Goal: Book appointment/travel/reservation

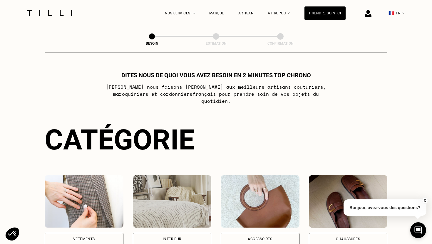
click at [371, 15] on img at bounding box center [368, 13] width 7 height 7
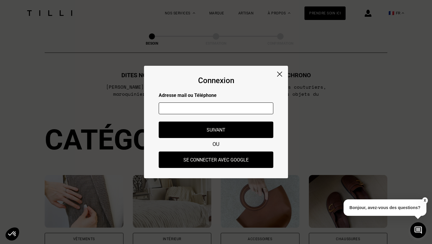
click at [282, 74] on img at bounding box center [279, 74] width 5 height 5
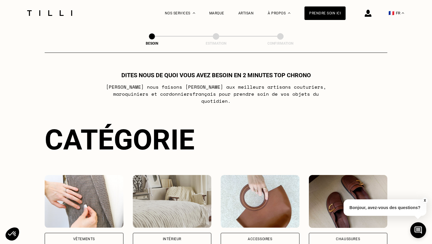
click at [314, 55] on div "Besoin Estimation Confirmation Dites nous de quoi vous avez besoin en 2 minutes…" at bounding box center [216, 153] width 343 height 254
click at [370, 16] on img at bounding box center [368, 13] width 7 height 7
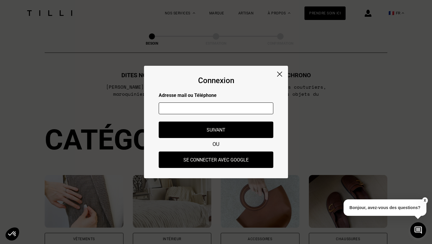
click at [216, 106] on input "text" at bounding box center [216, 109] width 115 height 12
type input "[EMAIL_ADDRESS][PERSON_NAME][DOMAIN_NAME]"
click at [278, 75] on img at bounding box center [279, 74] width 5 height 5
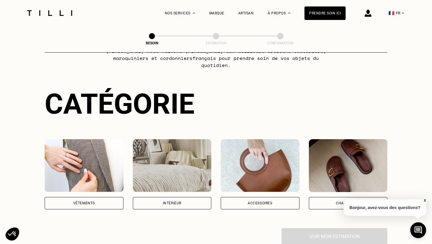
scroll to position [105, 0]
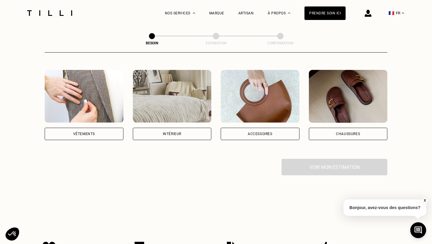
click at [81, 132] on div "Vêtements" at bounding box center [84, 134] width 22 height 4
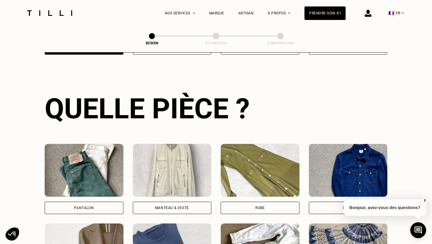
scroll to position [191, 0]
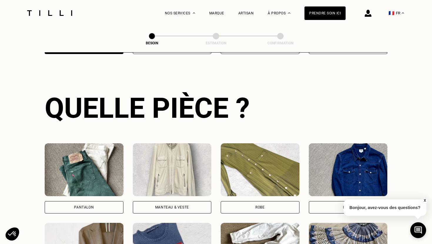
click at [90, 201] on div "Pantalon" at bounding box center [84, 207] width 79 height 12
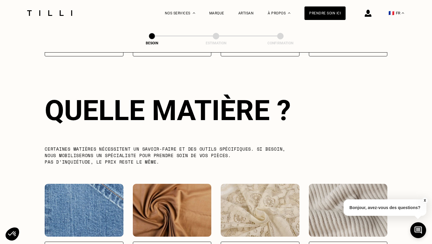
scroll to position [510, 0]
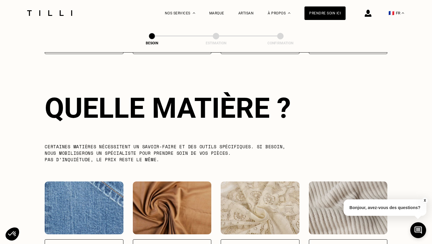
click at [90, 195] on img at bounding box center [84, 208] width 79 height 53
select select "FR"
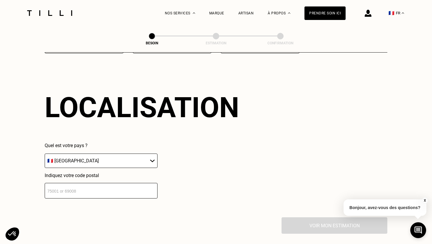
scroll to position [788, 0]
click at [110, 184] on input "number" at bounding box center [101, 191] width 113 height 16
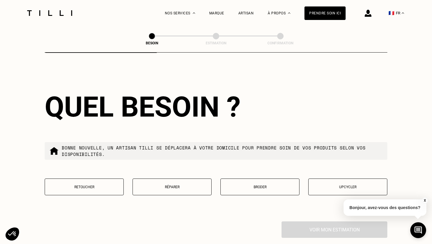
scroll to position [937, 0]
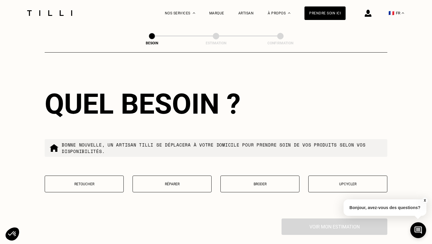
type input "92300"
click at [101, 182] on p "Retoucher" at bounding box center [84, 184] width 73 height 4
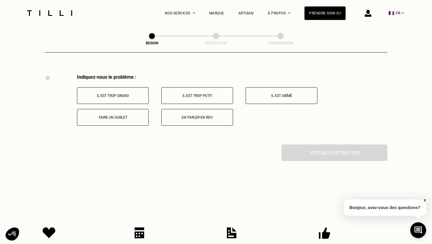
scroll to position [1084, 0]
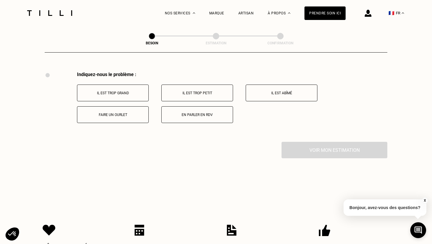
click at [126, 113] on p "Faire un ourlet" at bounding box center [112, 115] width 65 height 4
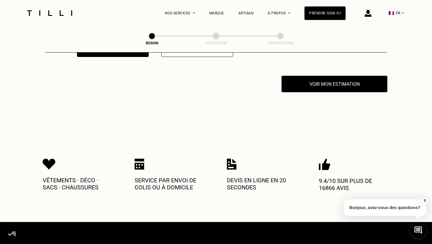
scroll to position [1154, 0]
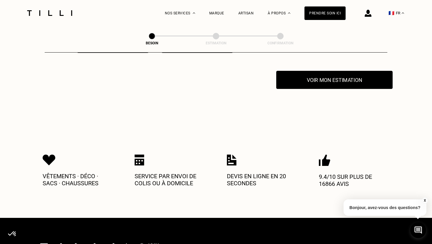
click at [331, 71] on button "Voir mon estimation" at bounding box center [334, 80] width 116 height 18
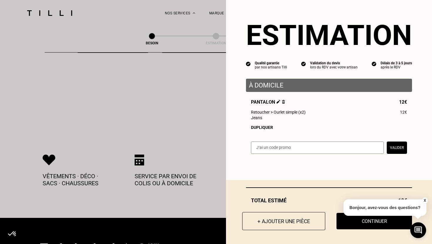
click at [279, 223] on button "+ Ajouter une pièce" at bounding box center [283, 221] width 83 height 18
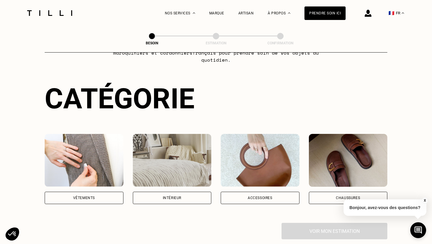
scroll to position [51, 0]
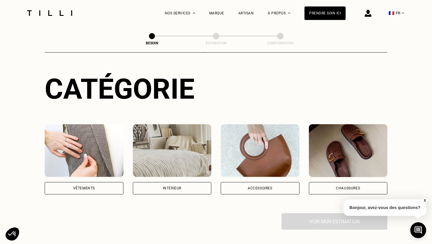
click at [76, 184] on div "Vêtements" at bounding box center [84, 188] width 79 height 12
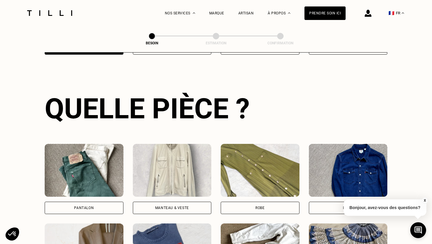
scroll to position [191, 0]
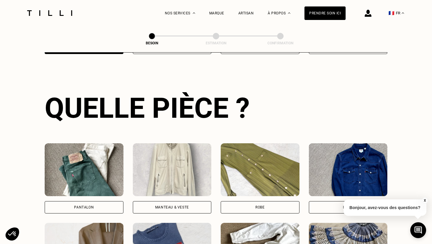
click at [334, 201] on div "Haut" at bounding box center [348, 207] width 79 height 12
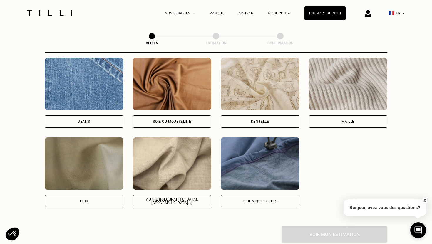
scroll to position [635, 0]
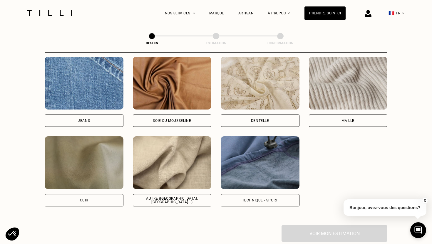
click at [161, 197] on div "Autre ([GEOGRAPHIC_DATA], [GEOGRAPHIC_DATA]...)" at bounding box center [172, 200] width 69 height 7
select select "FR"
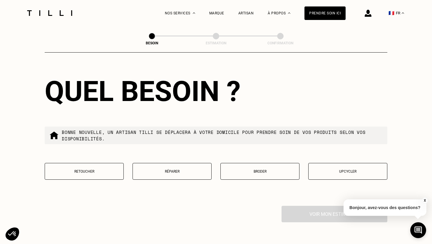
scroll to position [952, 0]
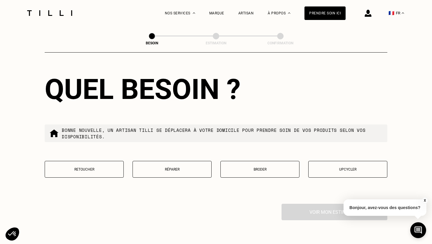
click at [85, 161] on button "Retoucher" at bounding box center [84, 169] width 79 height 17
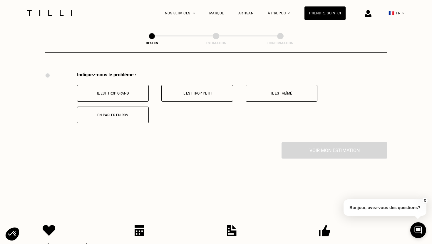
scroll to position [1084, 0]
click at [117, 91] on p "Il est trop grand" at bounding box center [112, 93] width 65 height 4
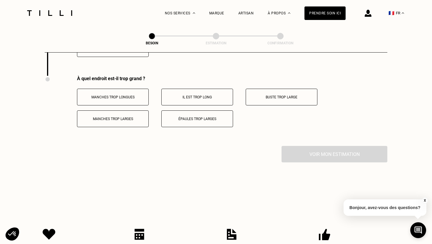
scroll to position [1154, 0]
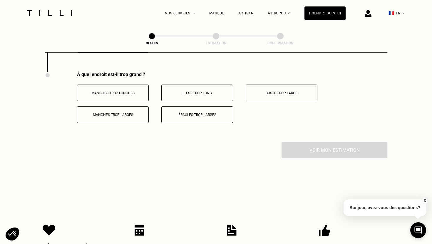
click at [203, 106] on button "Épaules trop larges" at bounding box center [197, 114] width 72 height 17
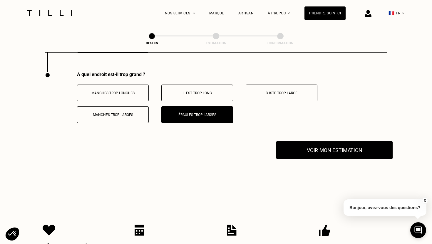
click at [331, 143] on button "Voir mon estimation" at bounding box center [334, 150] width 116 height 18
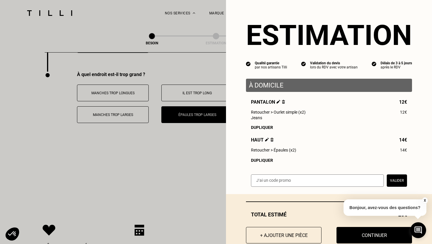
scroll to position [15, 0]
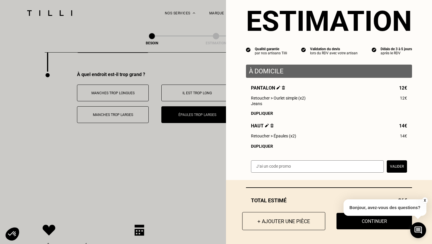
click at [284, 219] on button "+ Ajouter une pièce" at bounding box center [283, 221] width 83 height 18
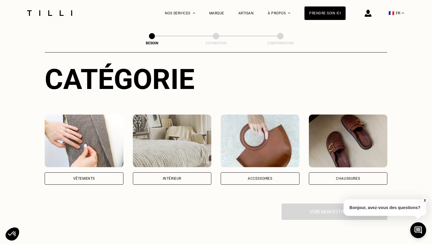
scroll to position [61, 0]
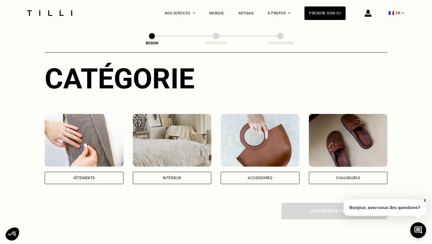
click at [75, 178] on div "Catégorie Vêtements Intérieur Accessoires Chaussures Voir mon estimation" at bounding box center [216, 140] width 343 height 157
click at [88, 172] on div "Vêtements" at bounding box center [84, 178] width 79 height 12
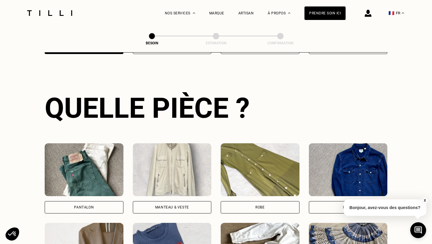
click at [88, 166] on img at bounding box center [84, 169] width 79 height 53
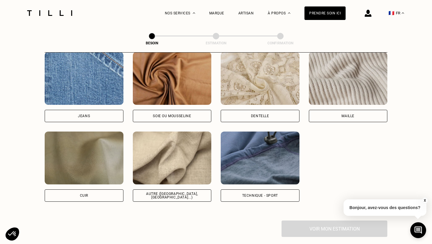
scroll to position [664, 0]
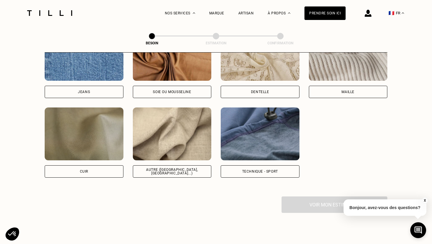
click at [170, 165] on div "Autre ([GEOGRAPHIC_DATA], [GEOGRAPHIC_DATA]...)" at bounding box center [172, 171] width 79 height 12
select select "FR"
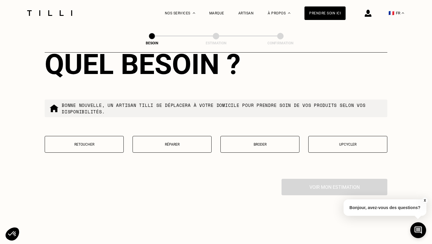
scroll to position [979, 0]
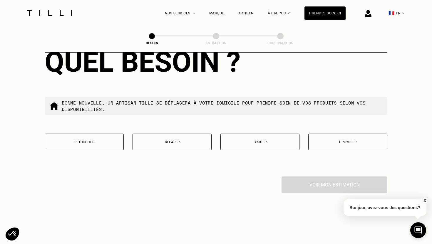
click at [99, 140] on p "Retoucher" at bounding box center [84, 142] width 73 height 4
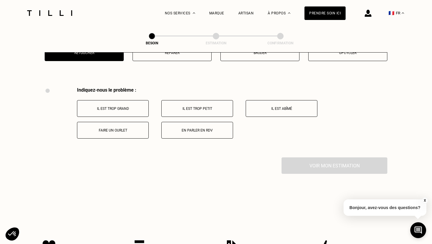
scroll to position [1084, 0]
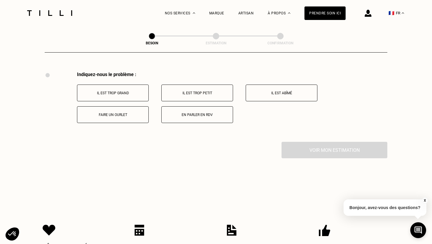
click at [122, 91] on p "Il est trop grand" at bounding box center [112, 93] width 65 height 4
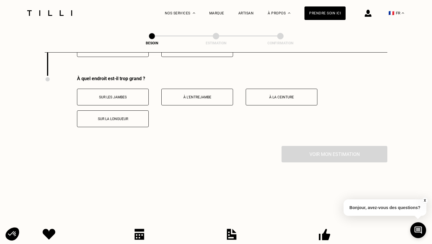
scroll to position [1154, 0]
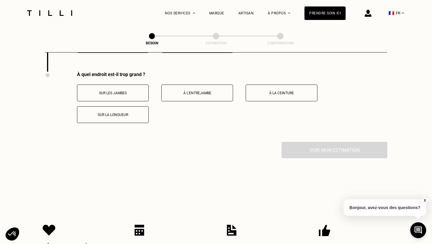
click at [277, 92] on button "À la ceinture" at bounding box center [282, 93] width 72 height 17
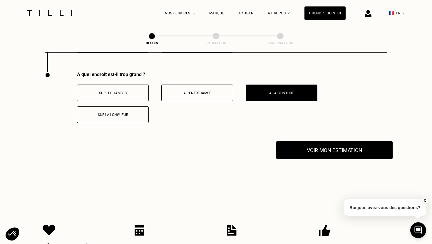
click at [332, 150] on button "Voir mon estimation" at bounding box center [334, 150] width 116 height 18
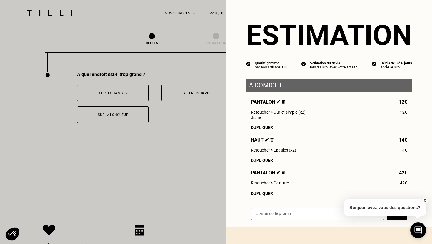
scroll to position [48, 0]
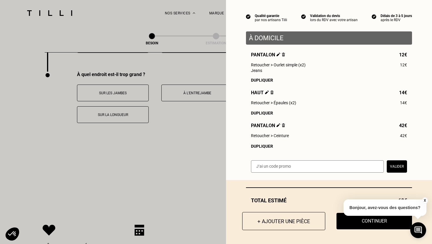
click at [270, 222] on button "+ Ajouter une pièce" at bounding box center [283, 221] width 83 height 18
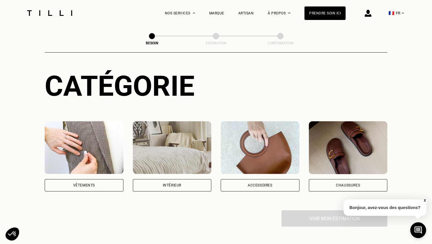
scroll to position [87, 0]
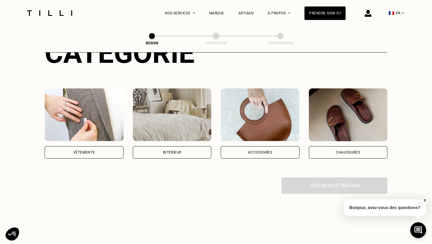
click at [75, 129] on img at bounding box center [84, 114] width 79 height 53
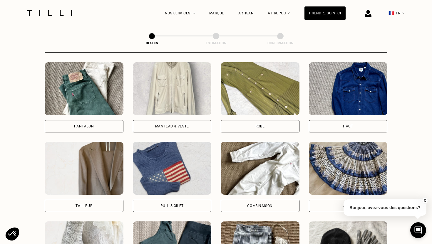
scroll to position [277, 0]
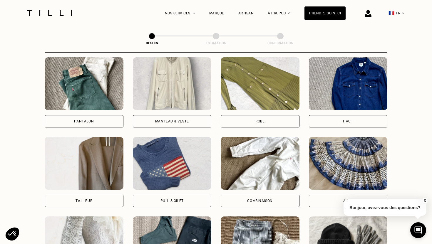
click at [264, 171] on img at bounding box center [260, 163] width 79 height 53
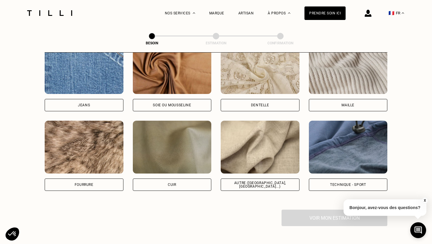
scroll to position [656, 0]
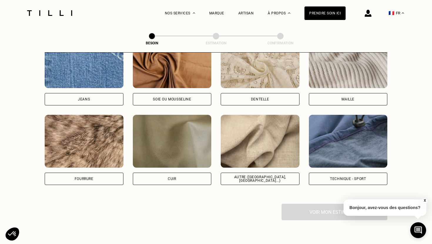
click at [272, 175] on div "Autre ([GEOGRAPHIC_DATA], [GEOGRAPHIC_DATA]...)" at bounding box center [260, 178] width 69 height 7
select select "FR"
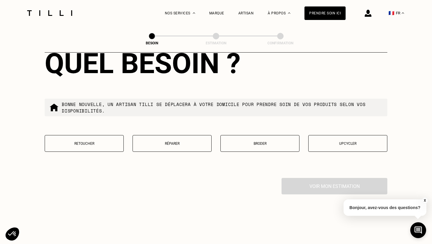
scroll to position [978, 0]
click at [92, 141] on p "Retoucher" at bounding box center [84, 143] width 73 height 4
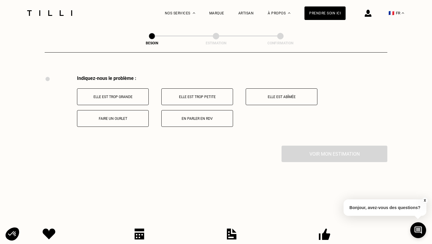
scroll to position [1084, 0]
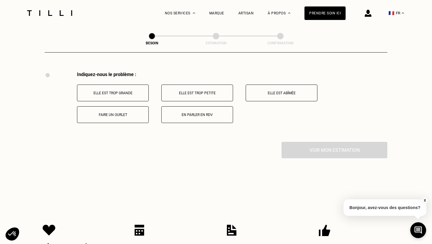
click at [124, 91] on button "Elle est trop grande" at bounding box center [113, 93] width 72 height 17
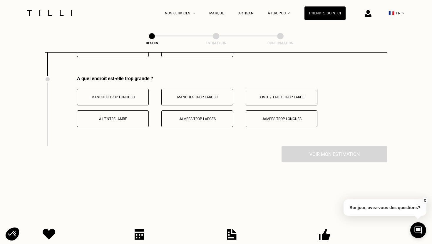
scroll to position [1154, 0]
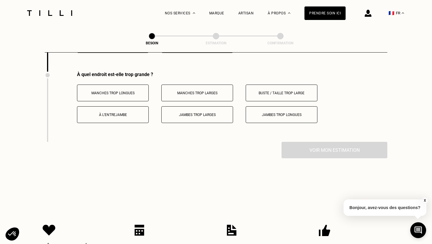
click at [286, 90] on button "Buste / Taille trop large" at bounding box center [282, 93] width 72 height 17
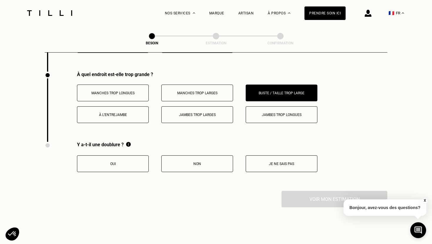
click at [206, 162] on p "Non" at bounding box center [197, 164] width 65 height 4
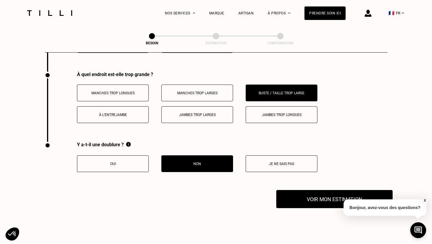
click at [307, 195] on button "Voir mon estimation" at bounding box center [334, 199] width 116 height 18
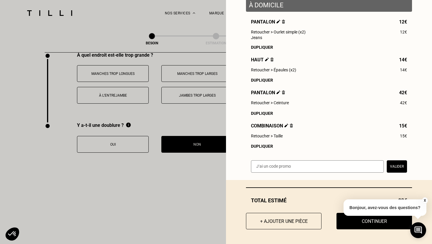
scroll to position [1182, 0]
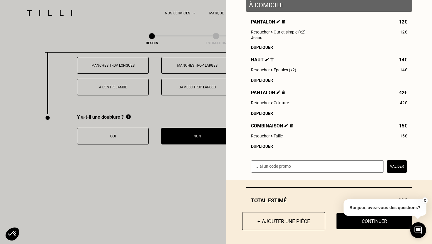
click at [275, 219] on button "+ Ajouter une pièce" at bounding box center [283, 221] width 83 height 18
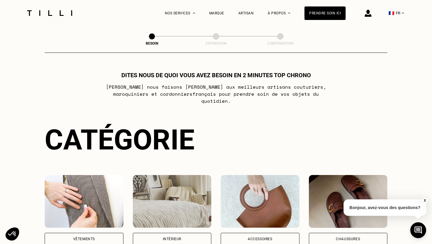
scroll to position [63, 0]
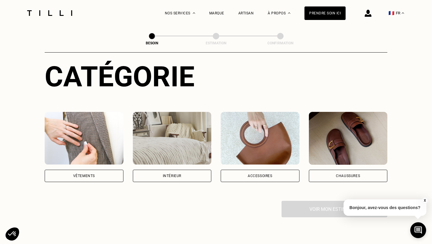
click at [91, 158] on div "Vêtements" at bounding box center [84, 147] width 79 height 70
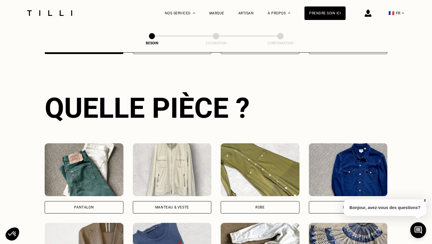
click at [88, 176] on img at bounding box center [84, 169] width 79 height 53
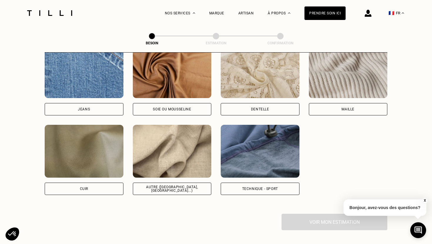
click at [177, 166] on img at bounding box center [172, 151] width 79 height 53
select select "FR"
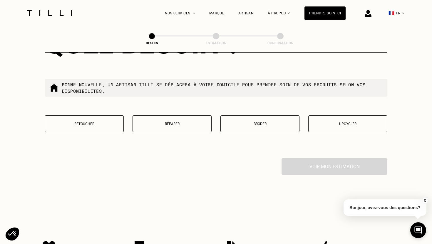
scroll to position [1028, 0]
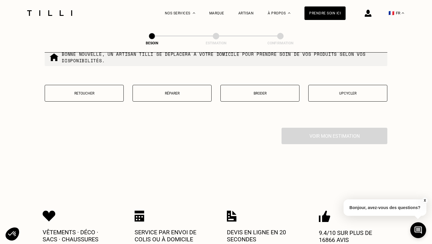
click at [97, 85] on button "Retoucher" at bounding box center [84, 93] width 79 height 17
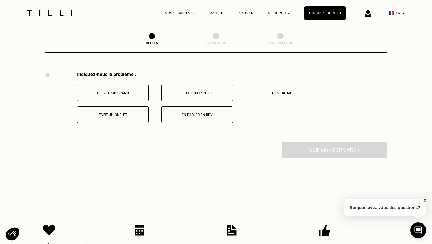
click at [218, 106] on button "En parler en RDV" at bounding box center [197, 114] width 72 height 17
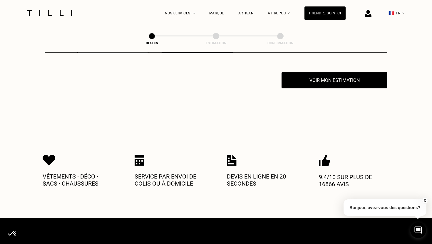
scroll to position [1154, 0]
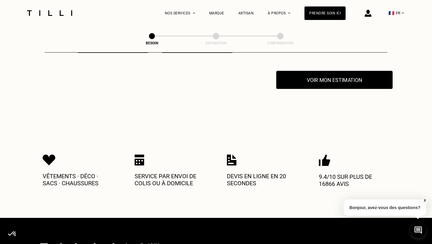
click at [334, 71] on button "Voir mon estimation" at bounding box center [334, 80] width 116 height 18
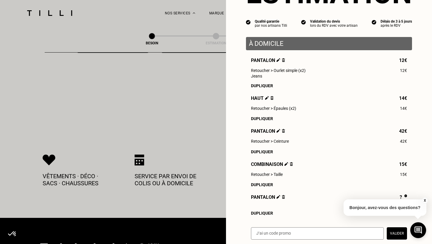
scroll to position [110, 0]
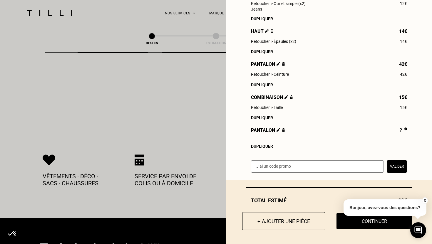
click at [270, 222] on button "+ Ajouter une pièce" at bounding box center [283, 221] width 83 height 18
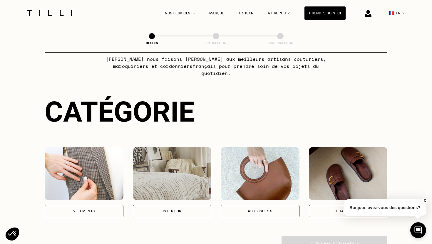
click at [78, 177] on img at bounding box center [84, 173] width 79 height 53
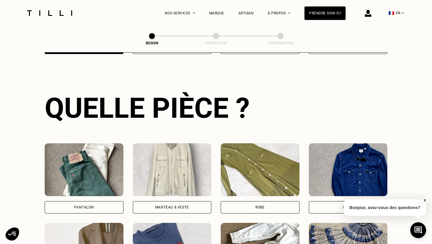
click at [88, 206] on div "Pantalon" at bounding box center [84, 208] width 20 height 4
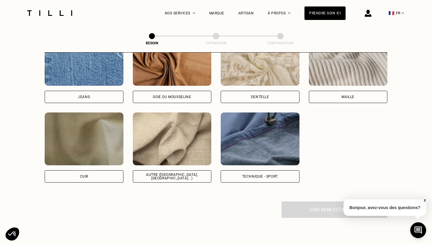
scroll to position [693, 0]
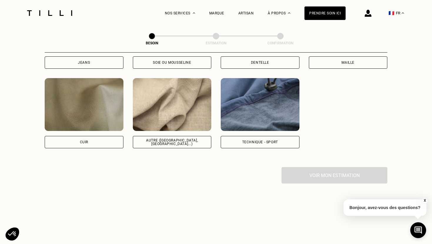
click at [165, 136] on div "Autre ([GEOGRAPHIC_DATA], [GEOGRAPHIC_DATA]...)" at bounding box center [172, 142] width 79 height 12
select select "FR"
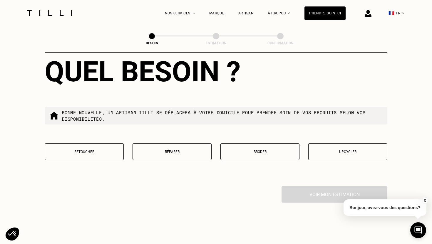
scroll to position [973, 0]
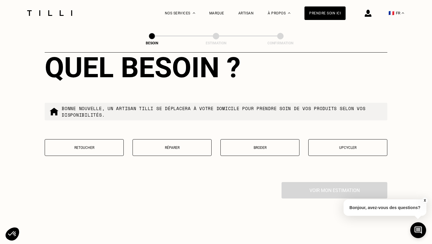
click at [90, 139] on button "Retoucher" at bounding box center [84, 147] width 79 height 17
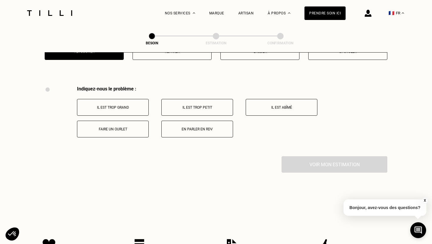
scroll to position [1084, 0]
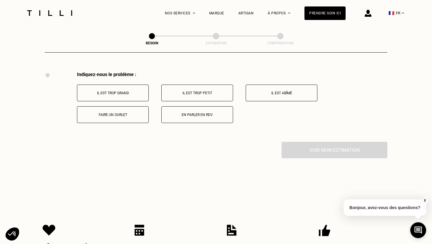
click at [202, 113] on p "En parler en RDV" at bounding box center [197, 115] width 65 height 4
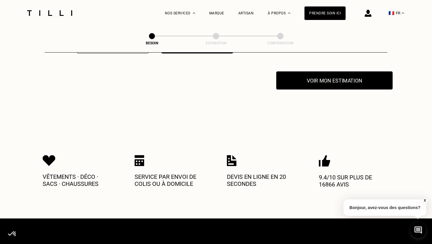
scroll to position [1154, 0]
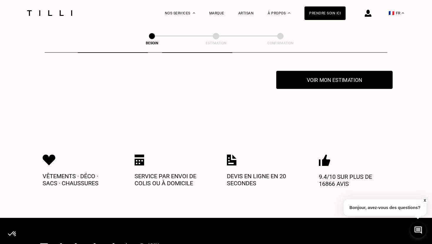
click at [335, 75] on button "Voir mon estimation" at bounding box center [334, 80] width 116 height 18
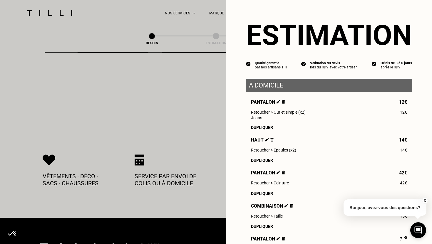
scroll to position [139, 0]
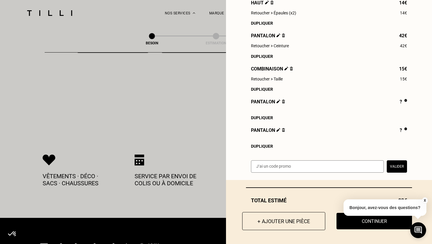
click at [272, 218] on button "+ Ajouter une pièce" at bounding box center [283, 221] width 83 height 18
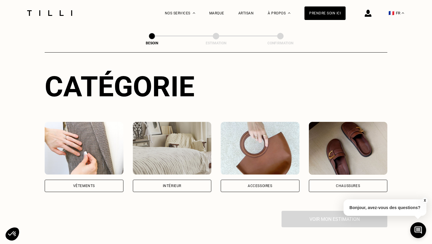
scroll to position [134, 0]
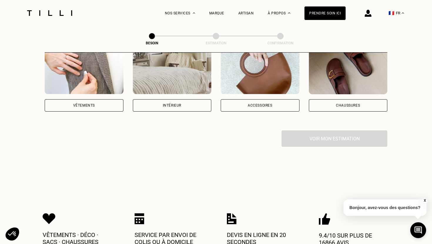
click at [94, 99] on div "Vêtements" at bounding box center [84, 105] width 79 height 12
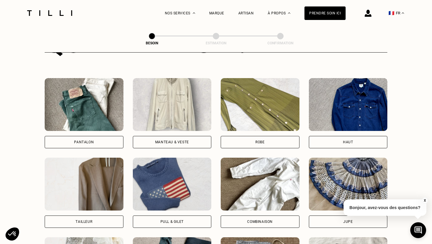
scroll to position [251, 0]
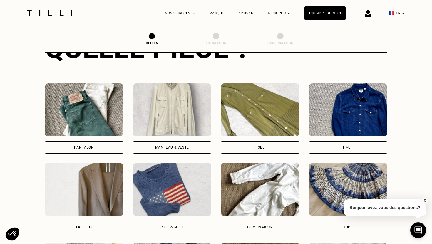
click at [96, 133] on div "Pantalon" at bounding box center [84, 118] width 79 height 70
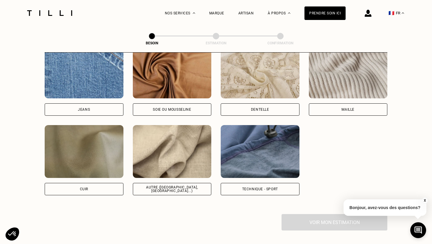
scroll to position [663, 0]
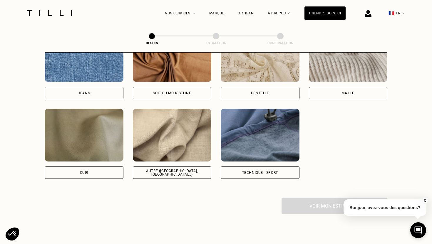
click at [182, 167] on div "Autre ([GEOGRAPHIC_DATA], [GEOGRAPHIC_DATA]...)" at bounding box center [172, 173] width 79 height 12
select select "FR"
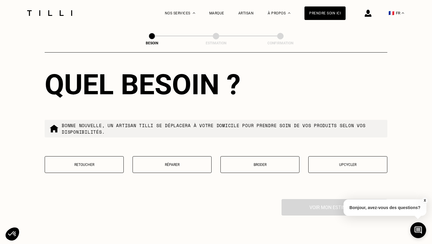
scroll to position [957, 0]
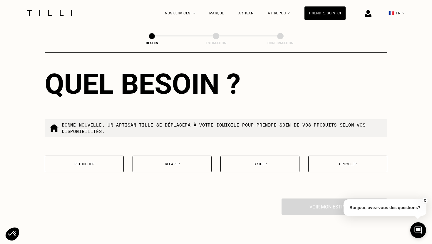
click at [77, 162] on p "Retoucher" at bounding box center [84, 164] width 73 height 4
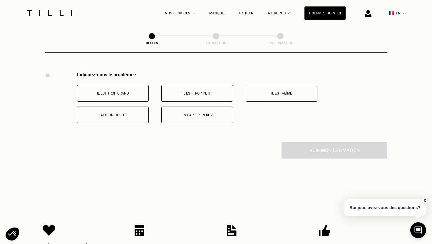
scroll to position [1084, 0]
click at [195, 113] on p "En parler en RDV" at bounding box center [197, 115] width 65 height 4
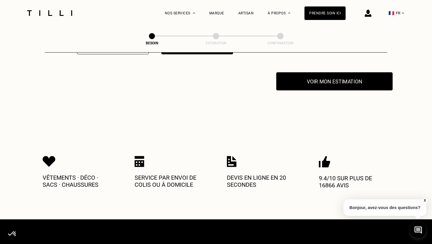
scroll to position [1154, 0]
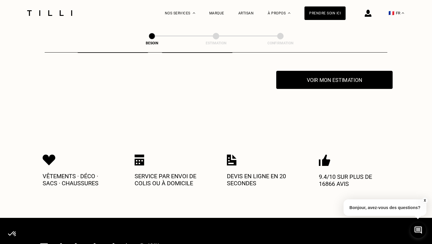
click at [340, 73] on button "Voir mon estimation" at bounding box center [334, 80] width 116 height 18
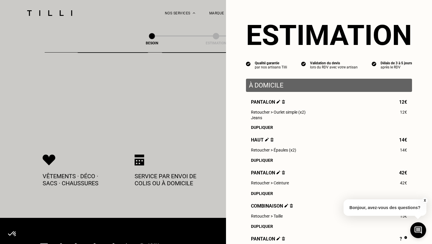
scroll to position [168, 0]
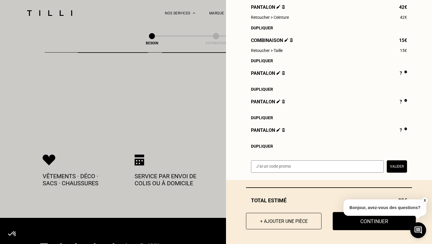
click at [346, 221] on button "Continuer" at bounding box center [374, 221] width 83 height 18
select select "FR"
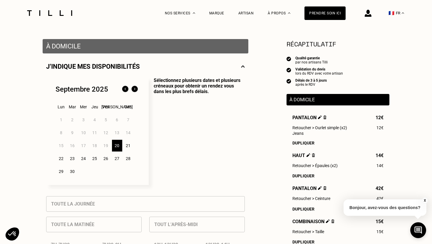
scroll to position [106, 0]
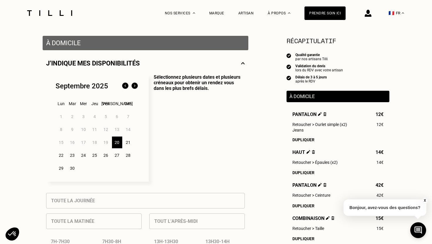
click at [85, 158] on div "24" at bounding box center [83, 156] width 10 height 12
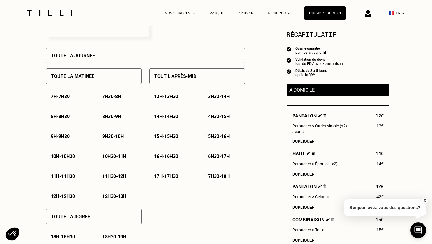
scroll to position [252, 0]
click at [114, 137] on p "9h30 - 10h" at bounding box center [112, 136] width 21 height 6
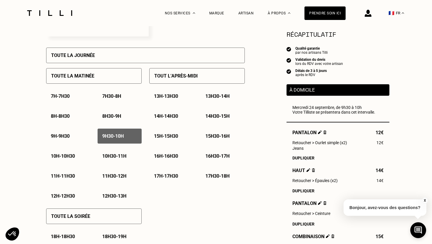
click at [75, 157] on p "10h - 10h30" at bounding box center [63, 156] width 24 height 6
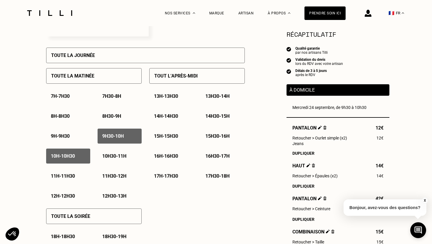
click at [117, 158] on p "10h30 - 11h" at bounding box center [114, 156] width 24 height 6
click at [73, 176] on p "11h - 11h30" at bounding box center [63, 176] width 24 height 6
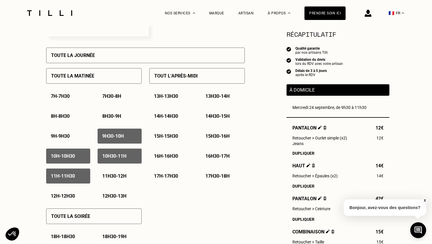
click at [114, 176] on p "11h30 - 12h" at bounding box center [114, 176] width 24 height 6
click at [171, 119] on p "14h - 14h30" at bounding box center [166, 116] width 24 height 6
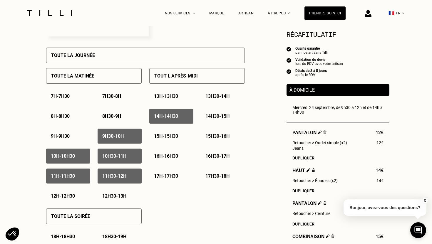
click at [222, 119] on p "14h30 - 15h" at bounding box center [217, 116] width 24 height 6
click at [165, 134] on p "15h - 15h30" at bounding box center [166, 136] width 24 height 6
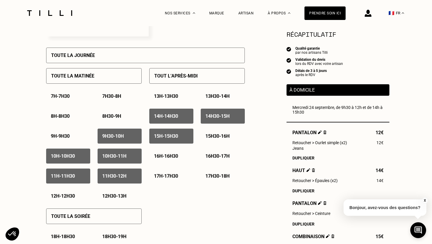
click at [219, 135] on p "15h30 - 16h" at bounding box center [217, 136] width 24 height 6
click at [164, 152] on div "16h - 16h30" at bounding box center [171, 156] width 44 height 15
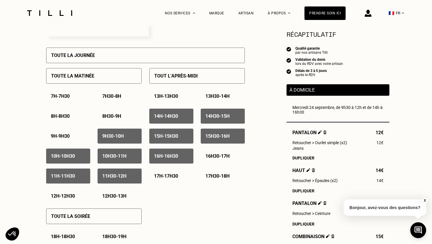
click at [218, 155] on p "16h30 - 17h" at bounding box center [217, 156] width 24 height 6
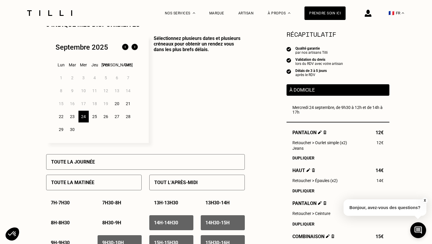
scroll to position [145, 0]
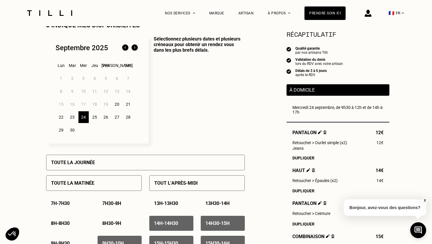
click at [95, 117] on div "25" at bounding box center [95, 117] width 10 height 12
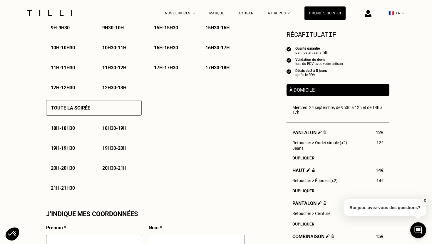
scroll to position [362, 0]
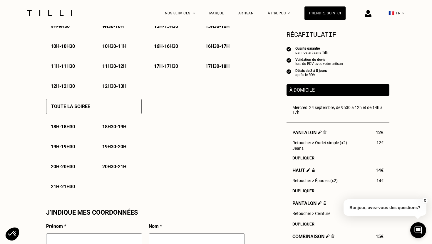
click at [116, 126] on p "18h30 - 19h" at bounding box center [114, 127] width 24 height 6
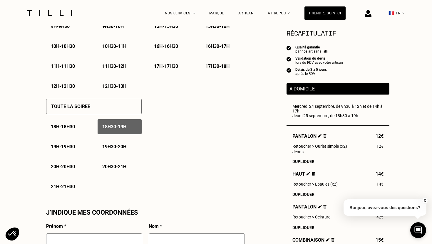
click at [71, 148] on p "19h - 19h30" at bounding box center [63, 147] width 24 height 6
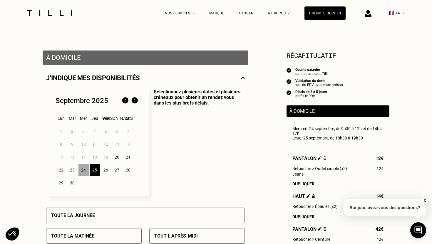
scroll to position [116, 0]
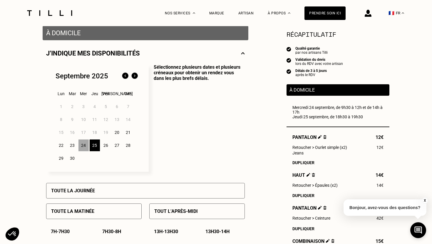
click at [118, 145] on div "27" at bounding box center [117, 146] width 10 height 12
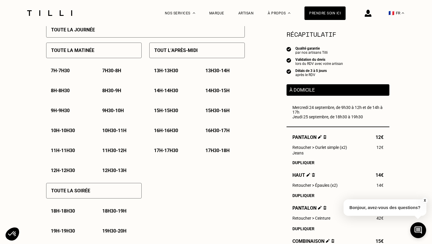
scroll to position [279, 0]
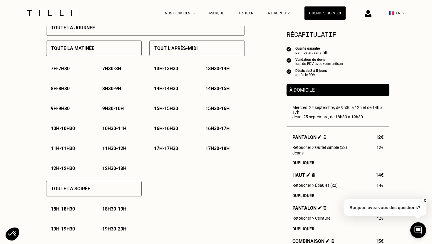
click at [165, 88] on p "14h - 14h30" at bounding box center [166, 89] width 24 height 6
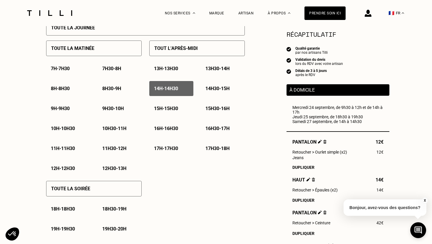
click at [225, 88] on p "14h30 - 15h" at bounding box center [217, 89] width 24 height 6
click at [168, 111] on p "15h - 15h30" at bounding box center [166, 109] width 24 height 6
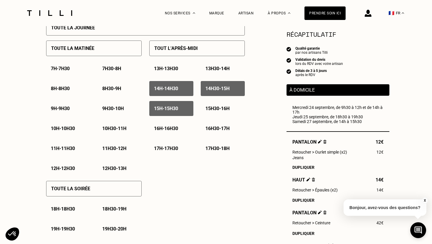
click at [227, 111] on p "15h30 - 16h" at bounding box center [217, 109] width 24 height 6
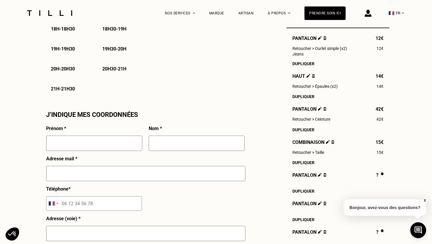
scroll to position [460, 0]
click at [102, 144] on input "text" at bounding box center [94, 142] width 96 height 15
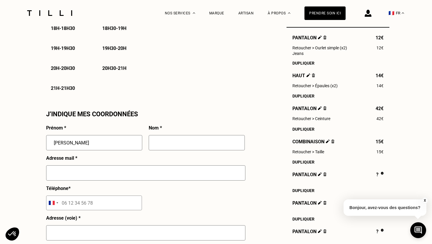
type input "[PERSON_NAME]"
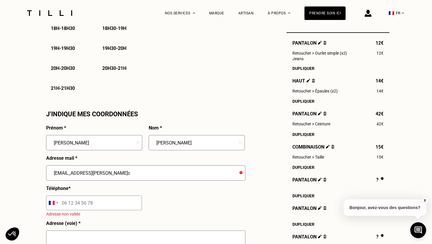
click at [123, 160] on div "Adresse mail * [EMAIL_ADDRESS][PERSON_NAME]c" at bounding box center [145, 170] width 199 height 30
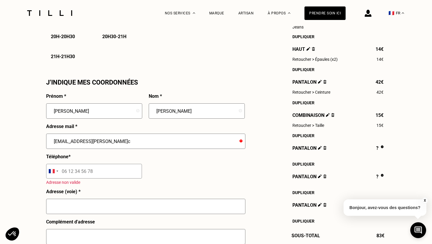
scroll to position [498, 0]
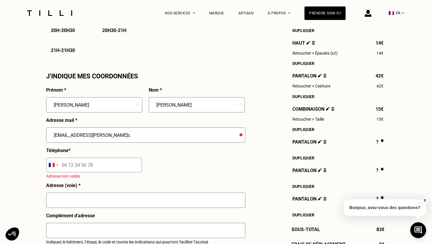
click at [114, 134] on input "[EMAIL_ADDRESS][PERSON_NAME]c" at bounding box center [145, 135] width 199 height 15
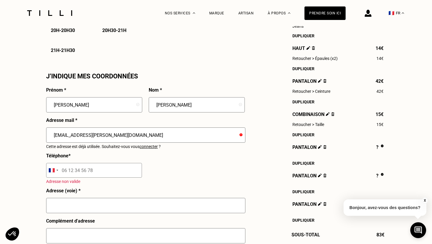
click at [102, 170] on input "tel" at bounding box center [94, 170] width 96 height 15
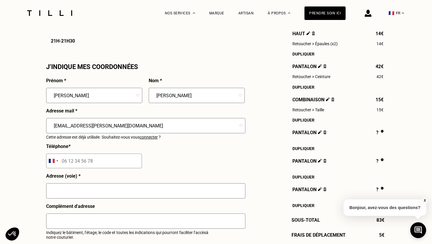
scroll to position [509, 0]
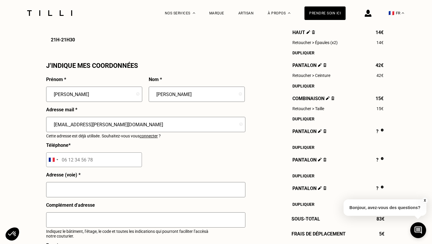
click at [141, 125] on input "[EMAIL_ADDRESS][PERSON_NAME][DOMAIN_NAME]" at bounding box center [145, 124] width 199 height 15
drag, startPoint x: 141, startPoint y: 125, endPoint x: 0, endPoint y: 124, distance: 141.4
click at [0, 124] on div "Besoin Estimation Confirmation Estimation Récapitulatif Qualité garantie par no…" at bounding box center [216, 1] width 432 height 969
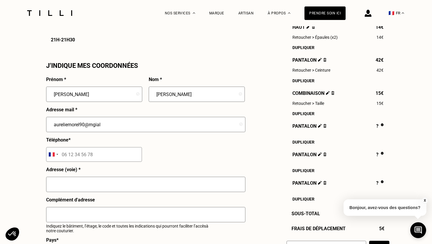
drag, startPoint x: 113, startPoint y: 126, endPoint x: 37, endPoint y: 118, distance: 75.6
click at [37, 118] on div "Besoin Estimation Confirmation Estimation Récapitulatif Qualité garantie par no…" at bounding box center [216, -1] width 432 height 964
click at [58, 128] on input "aurelie" at bounding box center [145, 124] width 199 height 15
type input "aurelie"
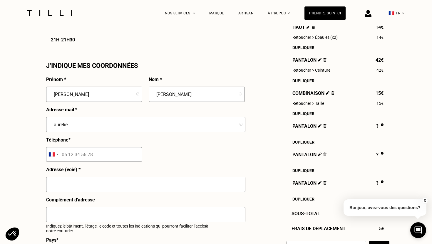
click at [31, 123] on div "Besoin Estimation Confirmation Estimation Récapitulatif Qualité garantie par no…" at bounding box center [216, -1] width 432 height 964
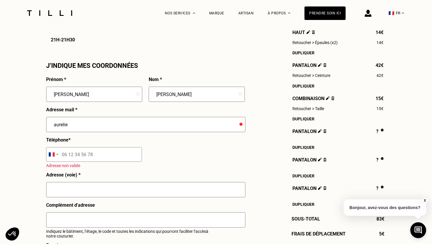
click at [56, 125] on input "aurelie" at bounding box center [145, 124] width 199 height 15
click at [63, 95] on input "[PERSON_NAME]" at bounding box center [94, 94] width 96 height 15
type input "[PERSON_NAME]"
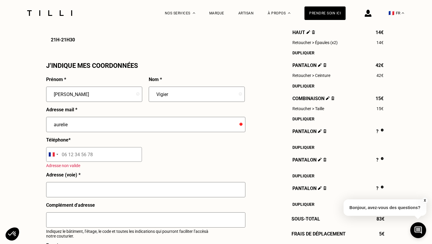
type input "Vigier"
paste input "[EMAIL_ADDRESS][DOMAIN_NAME]"
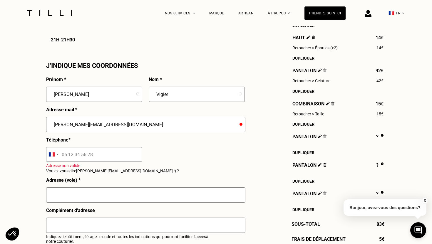
type input "[PERSON_NAME][EMAIL_ADDRESS][DOMAIN_NAME]"
click at [31, 140] on div "Besoin Estimation Confirmation Estimation Récapitulatif Qualité garantie par no…" at bounding box center [216, 4] width 432 height 975
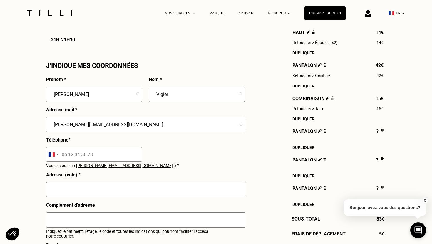
click at [104, 156] on input "tel" at bounding box center [94, 154] width 96 height 15
click at [159, 143] on div "Prénom * [PERSON_NAME] * Vigier Adresse mail * [EMAIL_ADDRESS][DOMAIN_NAME] Tél…" at bounding box center [145, 202] width 199 height 250
click at [115, 155] on input "tel" at bounding box center [94, 154] width 96 height 15
type input "06 73 10 86 38"
click at [17, 163] on div "Besoin Estimation Confirmation Estimation Récapitulatif Qualité garantie par no…" at bounding box center [216, 1] width 432 height 969
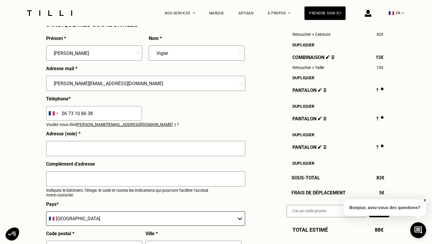
scroll to position [552, 0]
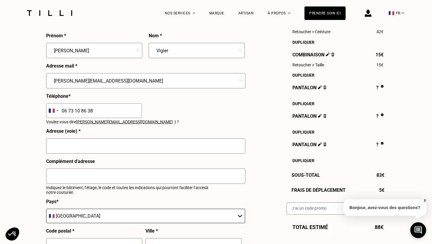
click at [88, 143] on input "text" at bounding box center [145, 145] width 199 height 15
type input "[STREET_ADDRESS]"
click at [112, 174] on input "text" at bounding box center [145, 176] width 199 height 15
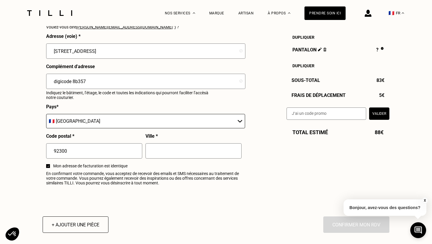
scroll to position [648, 0]
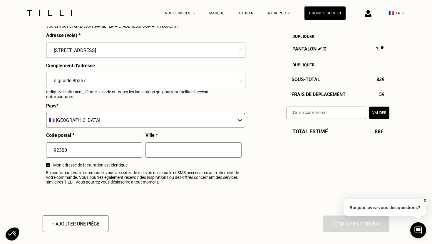
type input "digicode 8b357"
click at [182, 151] on input "text" at bounding box center [193, 150] width 96 height 15
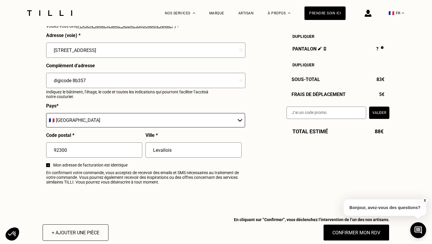
type input "Levallois"
click at [212, 184] on span "En confirmant votre commande, vous acceptez de recevoir des emails et SMS néces…" at bounding box center [145, 177] width 199 height 14
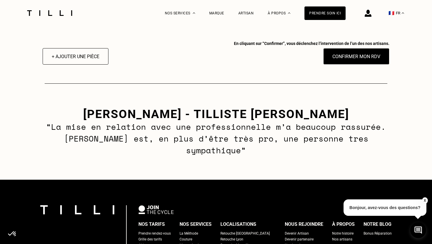
scroll to position [826, 0]
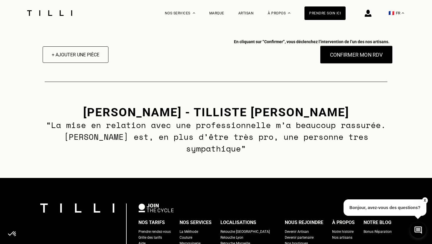
click at [359, 55] on button "Confirmer mon RDV" at bounding box center [356, 55] width 73 height 18
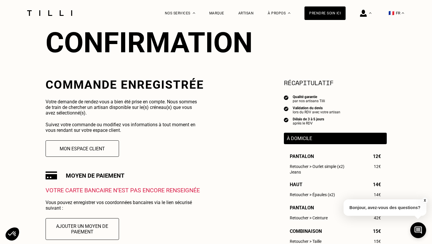
scroll to position [65, 0]
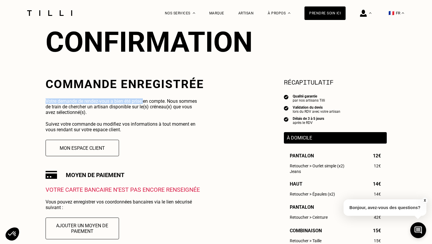
drag, startPoint x: 92, startPoint y: 97, endPoint x: 147, endPoint y: 101, distance: 55.4
click at [147, 101] on div "Commande enregistrée Votre demande de rendez-vous a bien été prise en compte. N…" at bounding box center [125, 162] width 158 height 170
click at [147, 101] on p "Votre demande de rendez-vous a bien été prise en compte. Nous sommes de train d…" at bounding box center [124, 106] width 157 height 17
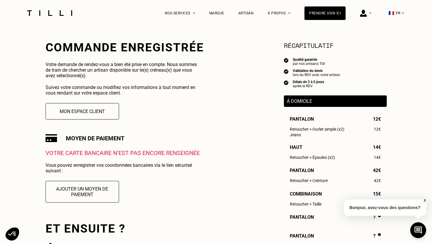
scroll to position [101, 0]
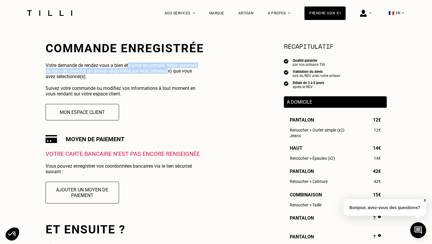
drag, startPoint x: 129, startPoint y: 64, endPoint x: 170, endPoint y: 73, distance: 42.1
click at [170, 73] on p "Votre demande de rendez-vous a bien été prise en compte. Nous sommes de train d…" at bounding box center [124, 71] width 157 height 17
drag, startPoint x: 168, startPoint y: 76, endPoint x: 151, endPoint y: 67, distance: 19.7
click at [151, 67] on p "Votre demande de rendez-vous a bien été prise en compte. Nous sommes de train d…" at bounding box center [124, 71] width 157 height 17
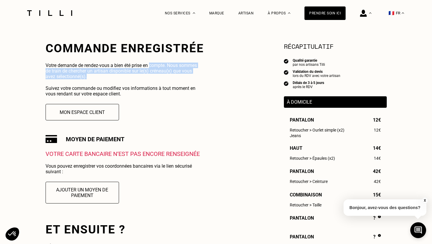
click at [151, 67] on p "Votre demande de rendez-vous a bien été prise en compte. Nous sommes de train d…" at bounding box center [124, 71] width 157 height 17
drag, startPoint x: 151, startPoint y: 67, endPoint x: 151, endPoint y: 81, distance: 13.8
click at [151, 81] on div "Commande enregistrée Votre demande de rendez-vous a bien été prise en compte. N…" at bounding box center [125, 126] width 158 height 170
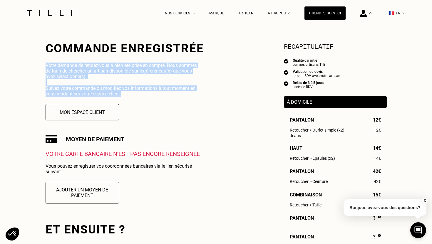
drag, startPoint x: 151, startPoint y: 92, endPoint x: 151, endPoint y: 62, distance: 30.6
click at [151, 61] on div "Commande enregistrée Votre demande de rendez-vous a bien été prise en compte. N…" at bounding box center [125, 126] width 158 height 170
click at [147, 68] on p "Votre demande de rendez-vous a bien été prise en compte. Nous sommes de train d…" at bounding box center [124, 71] width 157 height 17
drag, startPoint x: 147, startPoint y: 68, endPoint x: 145, endPoint y: 88, distance: 20.6
click at [145, 88] on div "Commande enregistrée Votre demande de rendez-vous a bien été prise en compte. N…" at bounding box center [125, 126] width 158 height 170
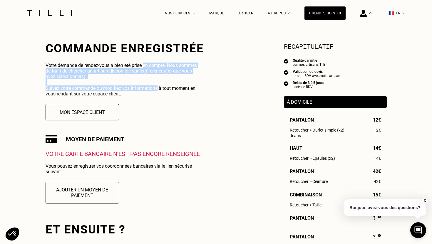
click at [145, 88] on p "Suivez votre commande ou modifiez vos informations à tout moment en vous rendan…" at bounding box center [124, 91] width 157 height 11
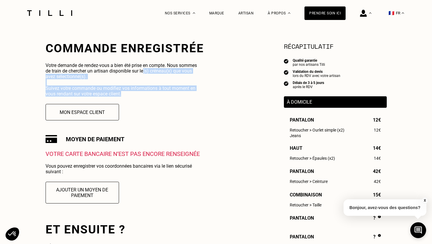
drag, startPoint x: 145, startPoint y: 94, endPoint x: 145, endPoint y: 70, distance: 24.4
click at [145, 70] on div "Commande enregistrée Votre demande de rendez-vous a bien été prise en compte. N…" at bounding box center [125, 126] width 158 height 170
click at [145, 70] on p "Votre demande de rendez-vous a bien été prise en compte. Nous sommes de train d…" at bounding box center [124, 71] width 157 height 17
drag, startPoint x: 145, startPoint y: 70, endPoint x: 145, endPoint y: 91, distance: 21.2
click at [145, 91] on div "Commande enregistrée Votre demande de rendez-vous a bien été prise en compte. N…" at bounding box center [125, 126] width 158 height 170
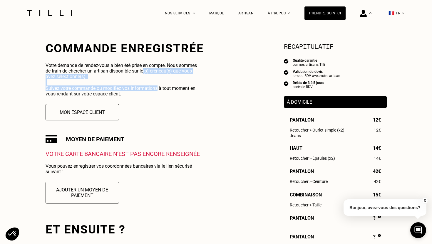
click at [145, 91] on p "Suivez votre commande ou modifiez vos informations à tout moment en vous rendan…" at bounding box center [124, 91] width 157 height 11
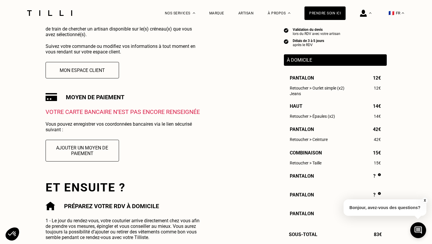
scroll to position [145, 0]
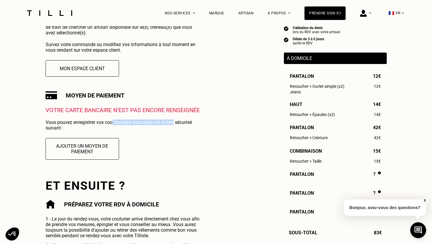
drag, startPoint x: 175, startPoint y: 120, endPoint x: 108, endPoint y: 124, distance: 66.8
click at [110, 124] on p "Vous pouvez enregistrer vos coordonnées bancaires via le lien sécurisé suivant :" at bounding box center [124, 125] width 157 height 11
drag, startPoint x: 108, startPoint y: 124, endPoint x: 195, endPoint y: 120, distance: 86.5
click at [194, 120] on p "Vous pouvez enregistrer vos coordonnées bancaires via le lien sécurisé suivant :" at bounding box center [124, 125] width 157 height 11
click at [195, 120] on p "Vous pouvez enregistrer vos coordonnées bancaires via le lien sécurisé suivant :" at bounding box center [124, 125] width 157 height 11
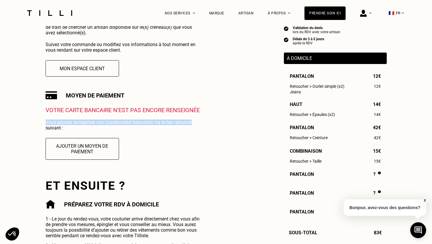
drag, startPoint x: 195, startPoint y: 120, endPoint x: 128, endPoint y: 119, distance: 66.7
click at [128, 119] on div "Votre carte bancaire n‘est pas encore renseignée Vous pouvez enregistrer vos co…" at bounding box center [125, 137] width 158 height 61
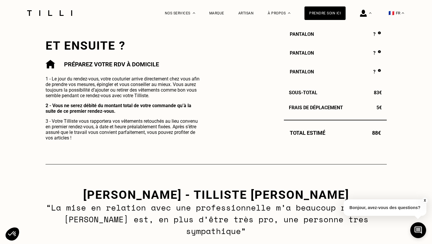
scroll to position [285, 0]
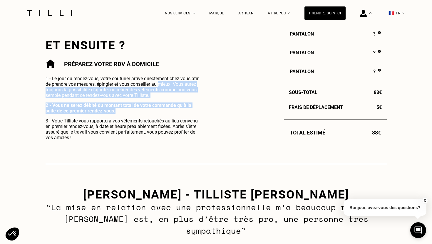
drag, startPoint x: 161, startPoint y: 82, endPoint x: 153, endPoint y: 117, distance: 35.8
click at [153, 116] on div "1 - Le jour du rendez-vous, votre couturier arrive directement chez vous afin d…" at bounding box center [124, 108] width 157 height 65
click at [153, 117] on div "1 - Le jour du rendez-vous, votre couturier arrive directement chez vous afin d…" at bounding box center [124, 108] width 157 height 65
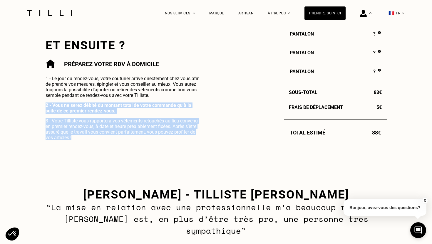
drag, startPoint x: 153, startPoint y: 136, endPoint x: 154, endPoint y: 93, distance: 43.2
click at [154, 93] on div "1 - Le jour du rendez-vous, votre couturier arrive directement chez vous afin d…" at bounding box center [124, 108] width 157 height 65
click at [154, 93] on p "1 - Le jour du rendez-vous, votre couturier arrive directement chez vous afin d…" at bounding box center [124, 87] width 157 height 22
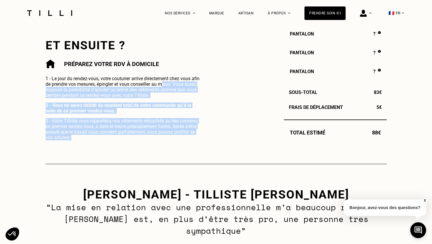
drag, startPoint x: 163, startPoint y: 81, endPoint x: 145, endPoint y: 146, distance: 67.2
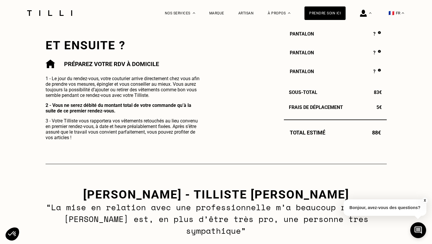
click at [145, 145] on div "Commande enregistrée Votre demande de rendez-vous a bien été prise en compte. N…" at bounding box center [125, 1] width 158 height 288
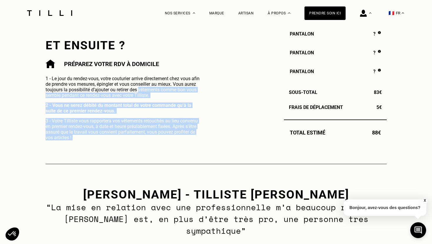
drag, startPoint x: 145, startPoint y: 145, endPoint x: 145, endPoint y: 87, distance: 58.2
click at [145, 87] on div "Commande enregistrée Votre demande de rendez-vous a bien été prise en compte. N…" at bounding box center [125, 1] width 158 height 288
click at [145, 87] on p "1 - Le jour du rendez-vous, votre couturier arrive directement chez vous afin d…" at bounding box center [124, 87] width 157 height 22
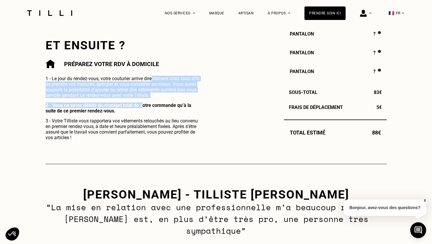
drag, startPoint x: 152, startPoint y: 77, endPoint x: 141, endPoint y: 110, distance: 34.9
click at [141, 110] on div "1 - Le jour du rendez-vous, votre couturier arrive directement chez vous afin d…" at bounding box center [124, 108] width 157 height 65
click at [141, 110] on p "2 - Vous ne serez débité du montant total de votre commande qu’à la suite de ce…" at bounding box center [124, 108] width 157 height 11
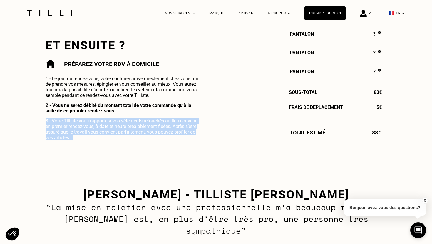
drag, startPoint x: 141, startPoint y: 110, endPoint x: 134, endPoint y: 135, distance: 25.5
click at [134, 135] on div "1 - Le jour du rendez-vous, votre couturier arrive directement chez vous afin d…" at bounding box center [124, 108] width 157 height 65
click at [134, 135] on p "3 - Votre Tilliste vous rapportera vos vêtements retouchés au lieu convenu en p…" at bounding box center [124, 129] width 157 height 22
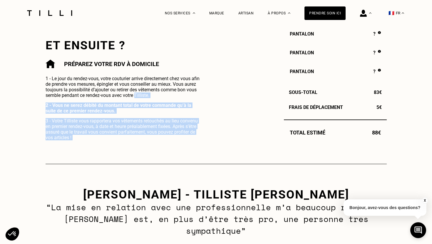
drag, startPoint x: 134, startPoint y: 135, endPoint x: 141, endPoint y: 94, distance: 41.8
click at [141, 94] on div "1 - Le jour du rendez-vous, votre couturier arrive directement chez vous afin d…" at bounding box center [124, 108] width 157 height 65
click at [141, 94] on p "1 - Le jour du rendez-vous, votre couturier arrive directement chez vous afin d…" at bounding box center [124, 87] width 157 height 22
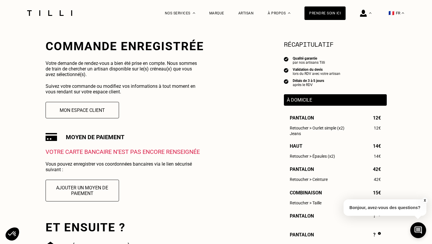
scroll to position [101, 0]
